Goal: Task Accomplishment & Management: Complete application form

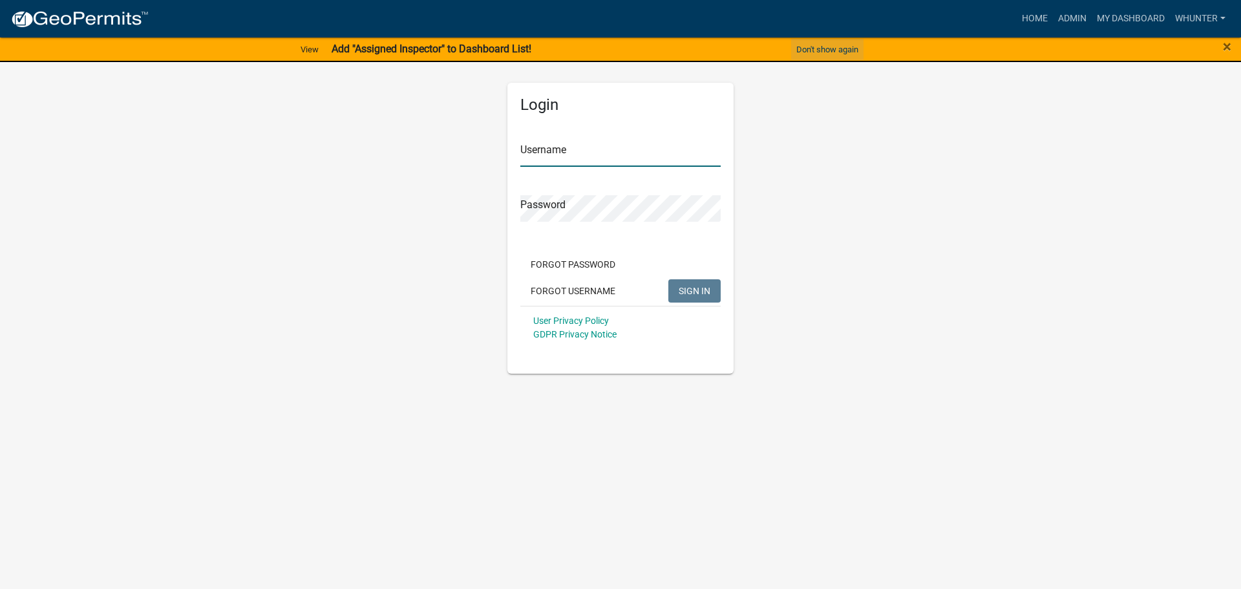
type input "whunter"
click at [845, 45] on button "Don't show again" at bounding box center [827, 49] width 72 height 21
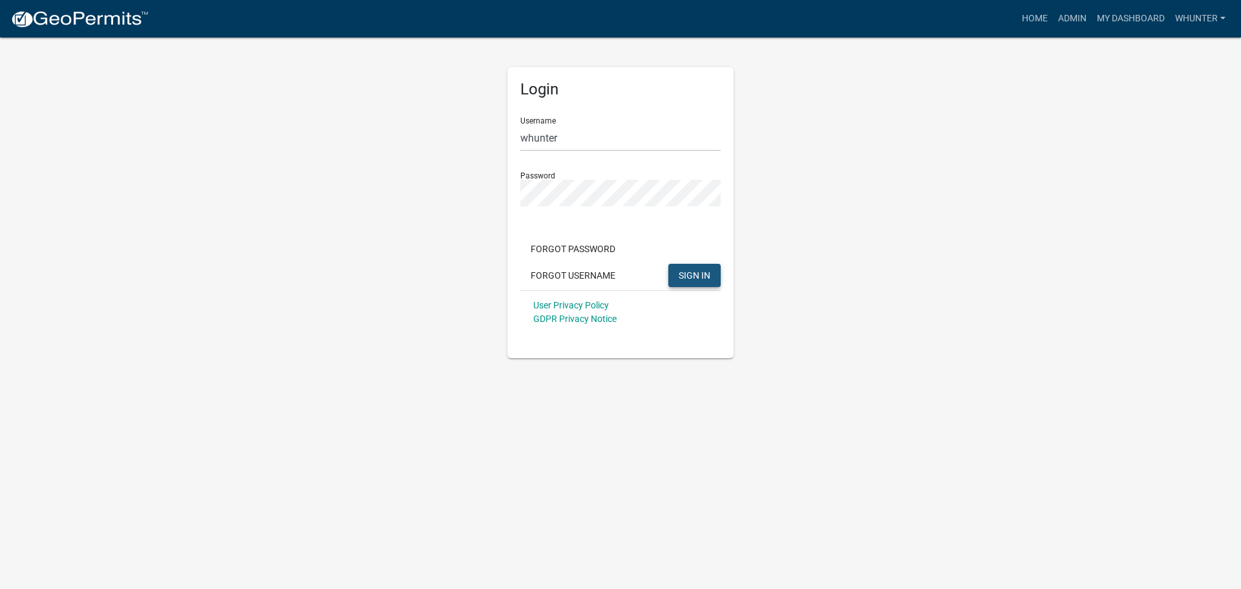
click at [707, 270] on span "SIGN IN" at bounding box center [695, 275] width 32 height 10
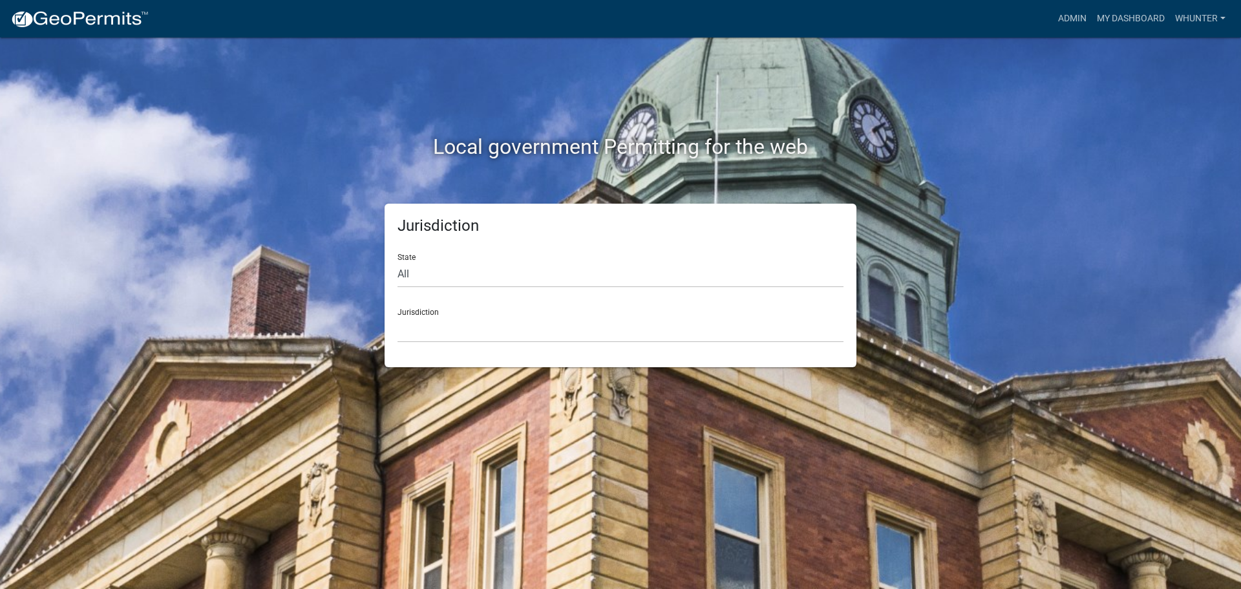
click at [518, 290] on form "State All [US_STATE] [US_STATE] [US_STATE] [US_STATE] [US_STATE] [US_STATE] [US…" at bounding box center [621, 293] width 446 height 100
click at [517, 288] on form "State All [US_STATE] [US_STATE] [US_STATE] [US_STATE] [US_STATE] [US_STATE] [US…" at bounding box center [621, 293] width 446 height 100
click at [532, 273] on select "All [US_STATE] [US_STATE] [US_STATE] [US_STATE] [US_STATE] [US_STATE] [US_STATE…" at bounding box center [621, 274] width 446 height 27
select select "[US_STATE]"
click at [398, 261] on select "All [US_STATE] [US_STATE] [US_STATE] [US_STATE] [US_STATE] [US_STATE] [US_STATE…" at bounding box center [621, 274] width 446 height 27
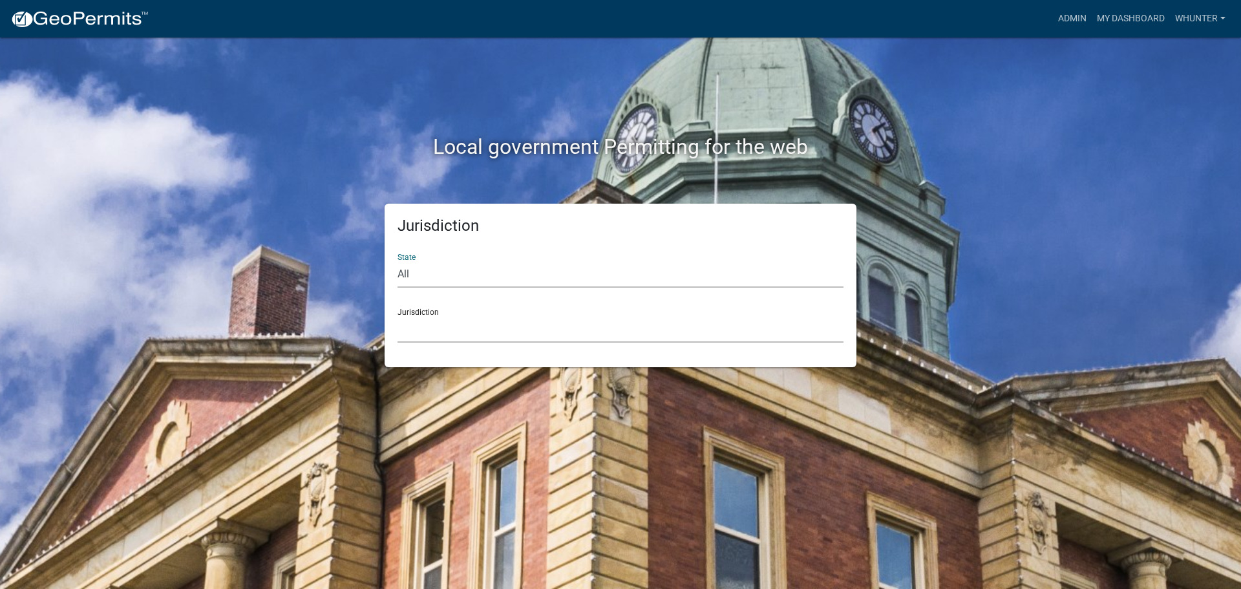
click at [505, 334] on select "[GEOGRAPHIC_DATA], [US_STATE][PERSON_NAME][GEOGRAPHIC_DATA], [US_STATE][PERSON_…" at bounding box center [621, 329] width 446 height 27
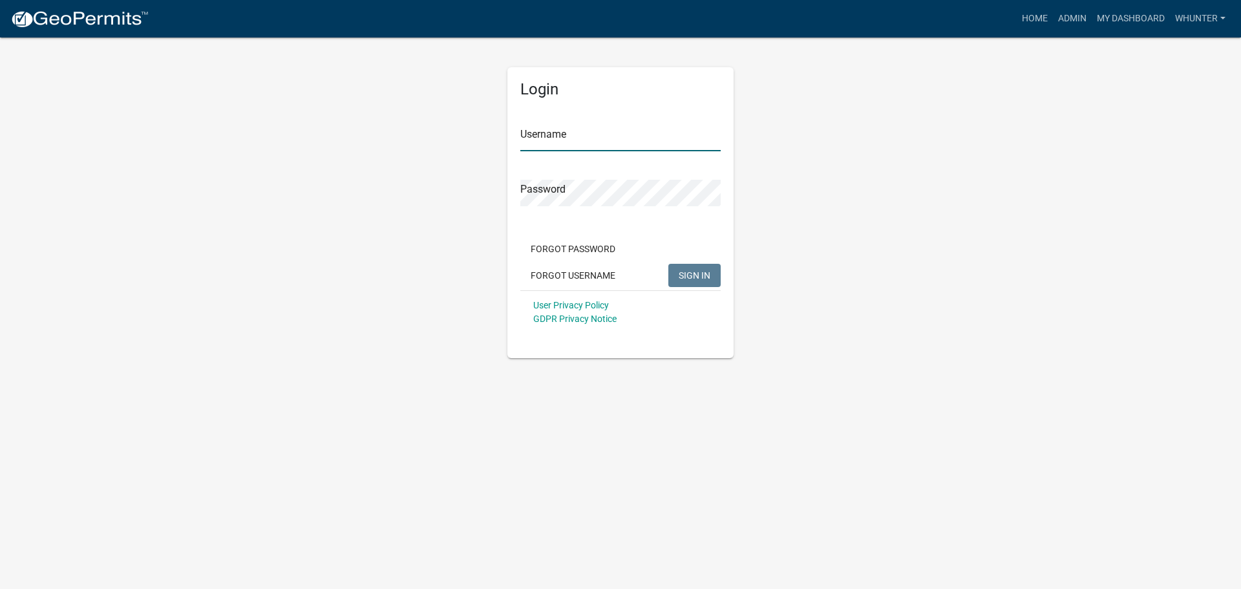
type input "whunter"
click at [694, 275] on span "SIGN IN" at bounding box center [695, 275] width 32 height 10
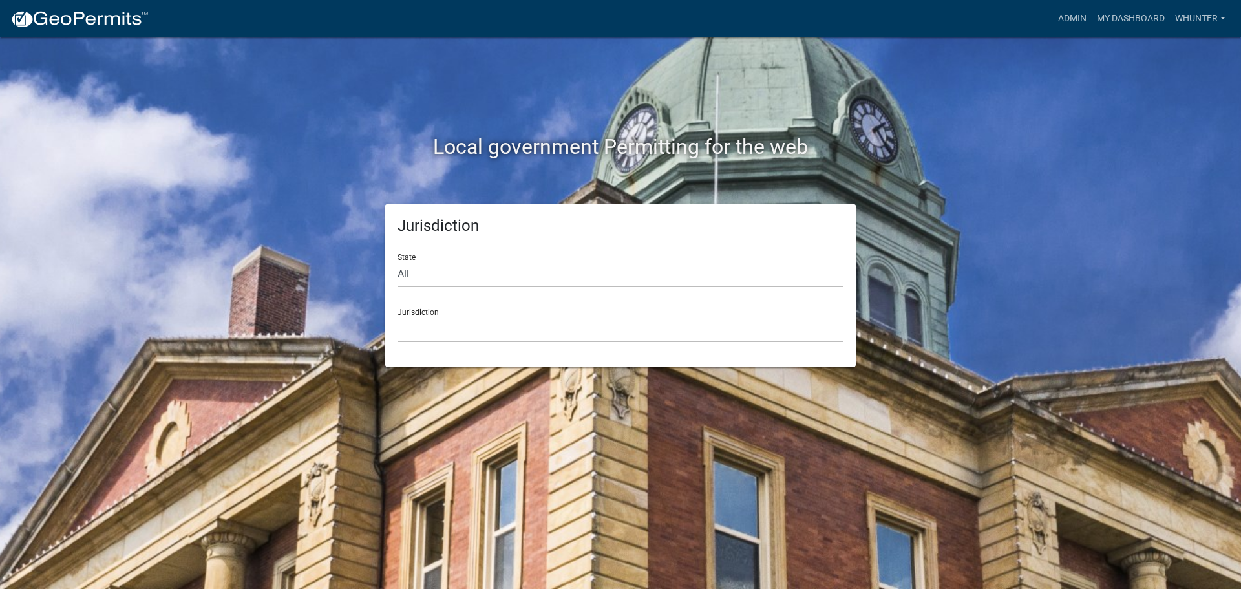
click at [538, 290] on form "State All [US_STATE] [US_STATE] [US_STATE] [US_STATE] [US_STATE] [US_STATE] [US…" at bounding box center [621, 293] width 446 height 100
click at [532, 281] on select "All [US_STATE] [US_STATE] [US_STATE] [US_STATE] [US_STATE] [US_STATE] [US_STATE…" at bounding box center [621, 274] width 446 height 27
select select "[US_STATE]"
click at [398, 261] on select "All [US_STATE] [US_STATE] [US_STATE] [US_STATE] [US_STATE] [US_STATE] [US_STATE…" at bounding box center [621, 274] width 446 height 27
click at [505, 341] on select "[GEOGRAPHIC_DATA], [US_STATE][PERSON_NAME][GEOGRAPHIC_DATA], [US_STATE][PERSON_…" at bounding box center [621, 329] width 446 height 27
